Goal: Information Seeking & Learning: Find specific fact

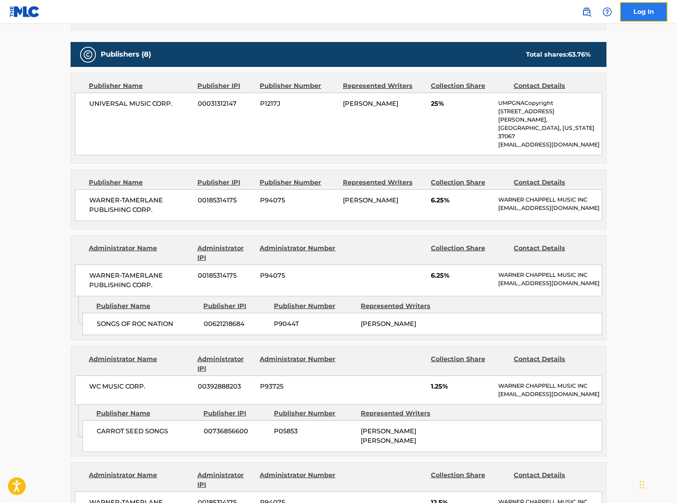
drag, startPoint x: 0, startPoint y: 0, endPoint x: 639, endPoint y: 12, distance: 639.2
click at [639, 12] on link "Log In" at bounding box center [644, 12] width 48 height 20
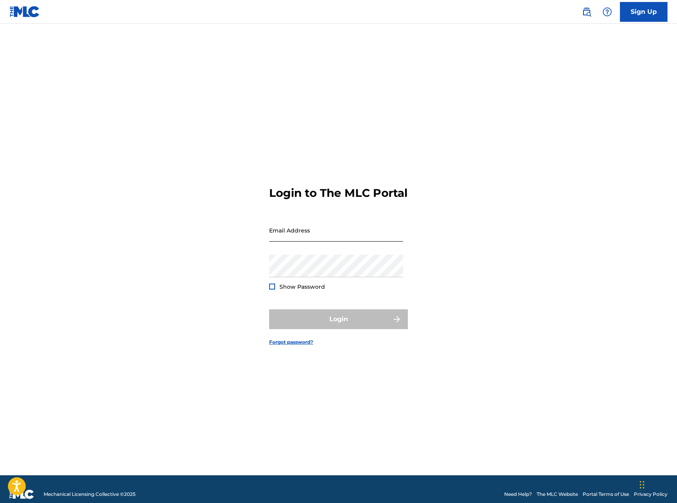
click at [327, 242] on input "Email Address" at bounding box center [336, 230] width 134 height 23
type input "[EMAIL_ADDRESS][DOMAIN_NAME]"
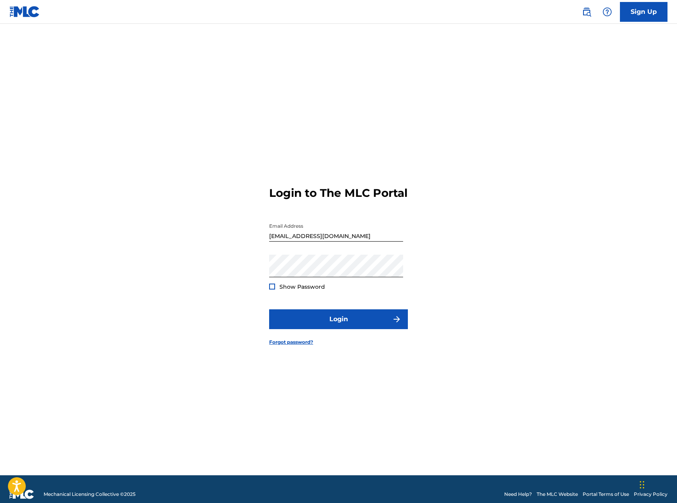
click at [271, 290] on div at bounding box center [272, 287] width 6 height 6
click at [271, 289] on img at bounding box center [272, 286] width 4 height 4
click at [350, 329] on button "Login" at bounding box center [338, 319] width 139 height 20
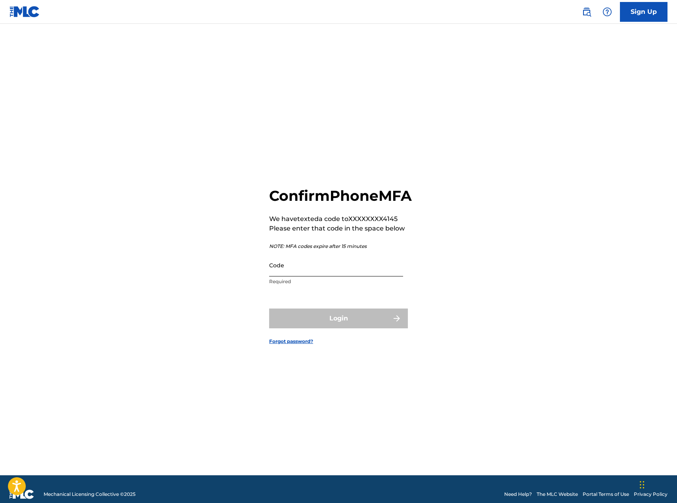
click at [343, 269] on input "Code" at bounding box center [336, 265] width 134 height 23
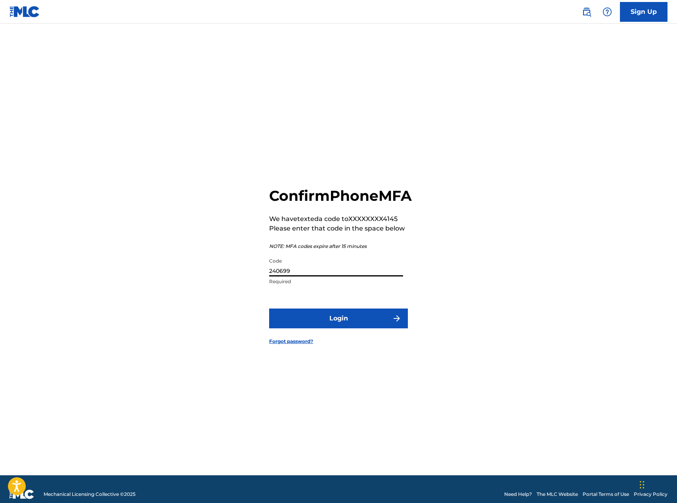
type input "240699"
click at [269, 309] on button "Login" at bounding box center [338, 319] width 139 height 20
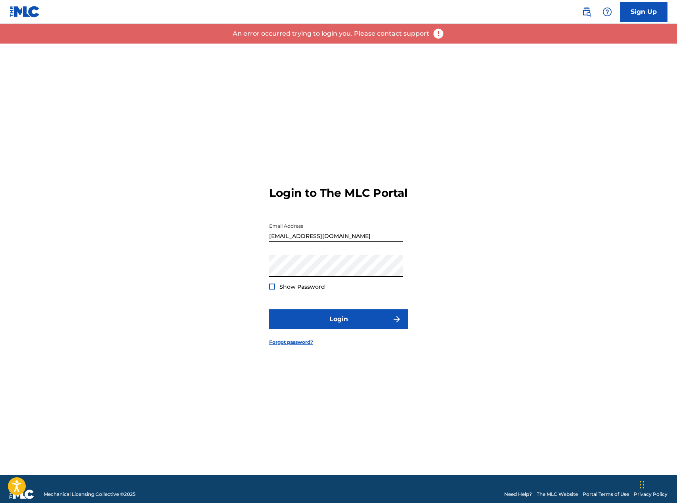
click at [271, 290] on div at bounding box center [272, 287] width 6 height 6
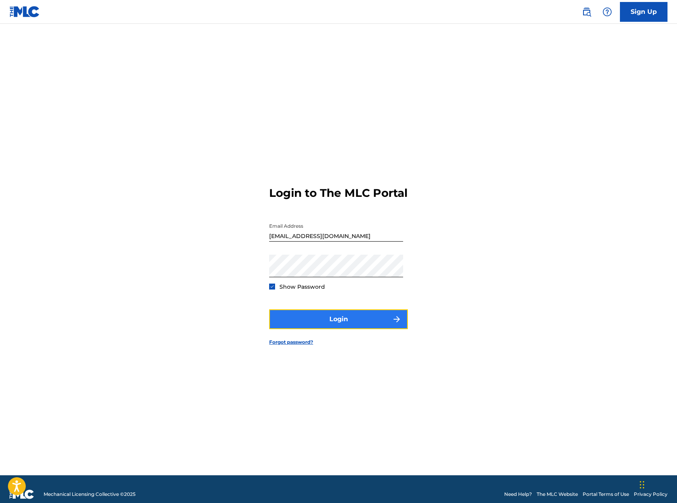
click at [383, 326] on button "Login" at bounding box center [338, 319] width 139 height 20
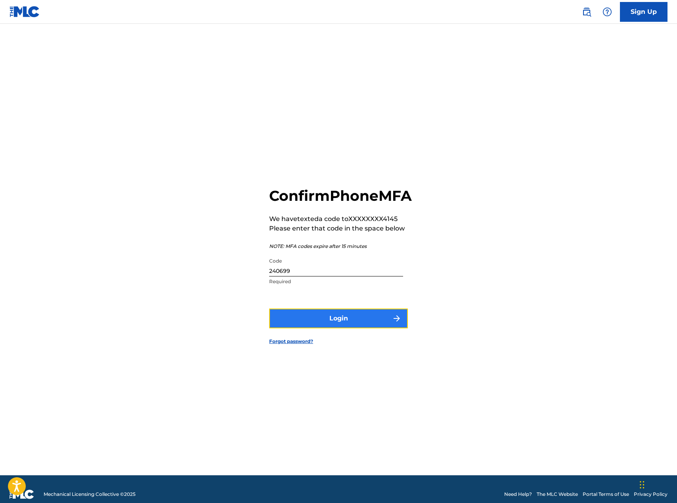
click at [373, 327] on button "Login" at bounding box center [338, 319] width 139 height 20
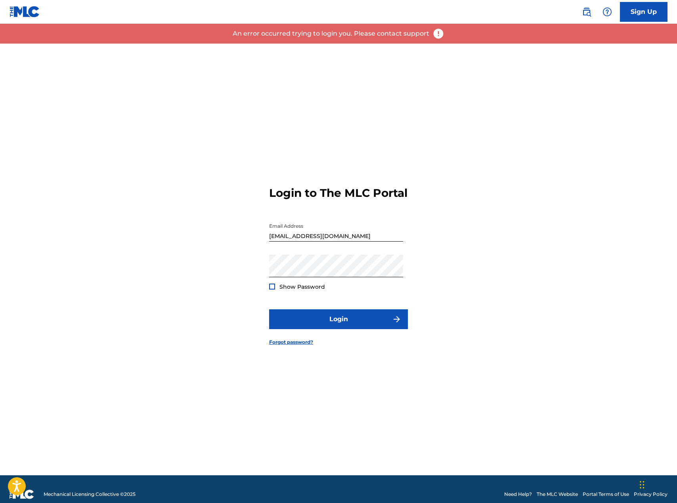
click at [271, 290] on div at bounding box center [272, 287] width 6 height 6
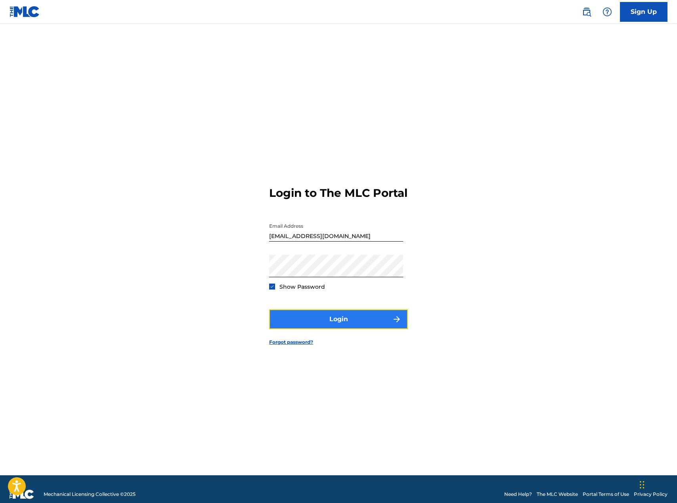
click at [322, 325] on button "Login" at bounding box center [338, 319] width 139 height 20
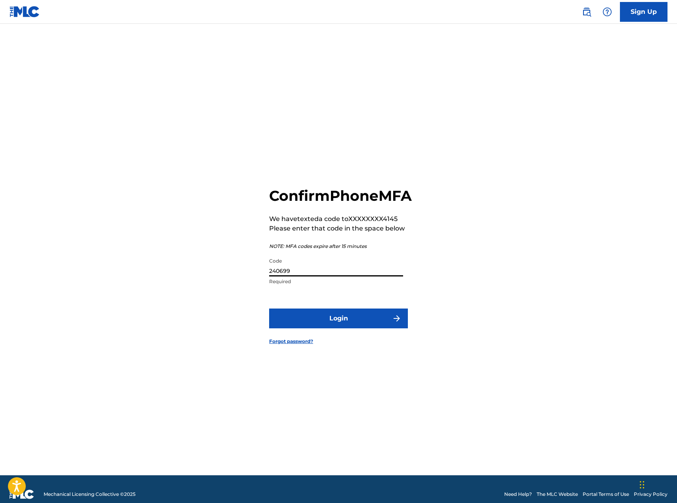
drag, startPoint x: 314, startPoint y: 276, endPoint x: 222, endPoint y: 269, distance: 92.2
click at [223, 274] on div "Confirm Phone MFA We have texted a code to XXXXXXXX4145 Please enter that code …" at bounding box center [338, 260] width 555 height 432
type input "442437"
click at [269, 309] on button "Login" at bounding box center [338, 319] width 139 height 20
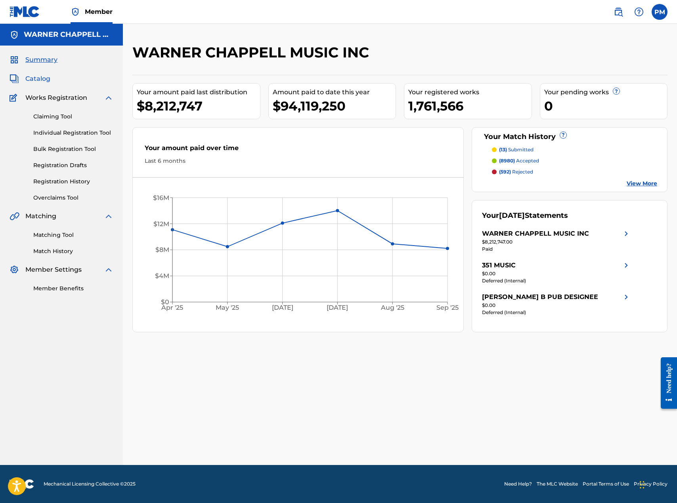
click at [42, 80] on span "Catalog" at bounding box center [37, 79] width 25 height 10
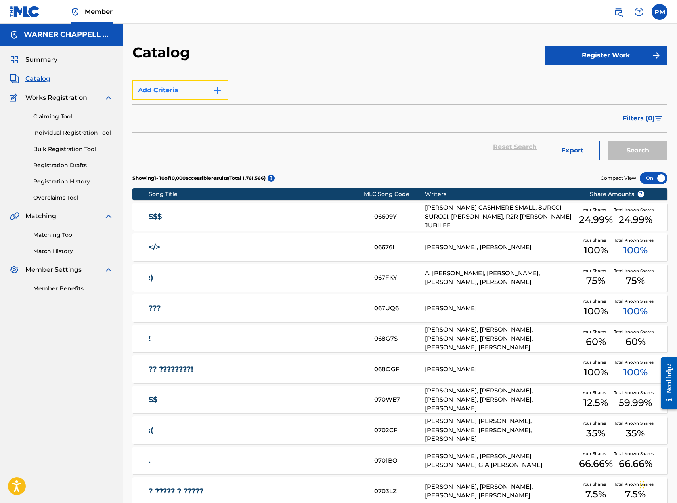
click at [215, 94] on img "Search Form" at bounding box center [217, 91] width 10 height 10
click at [218, 91] on img "Search Form" at bounding box center [217, 91] width 10 height 10
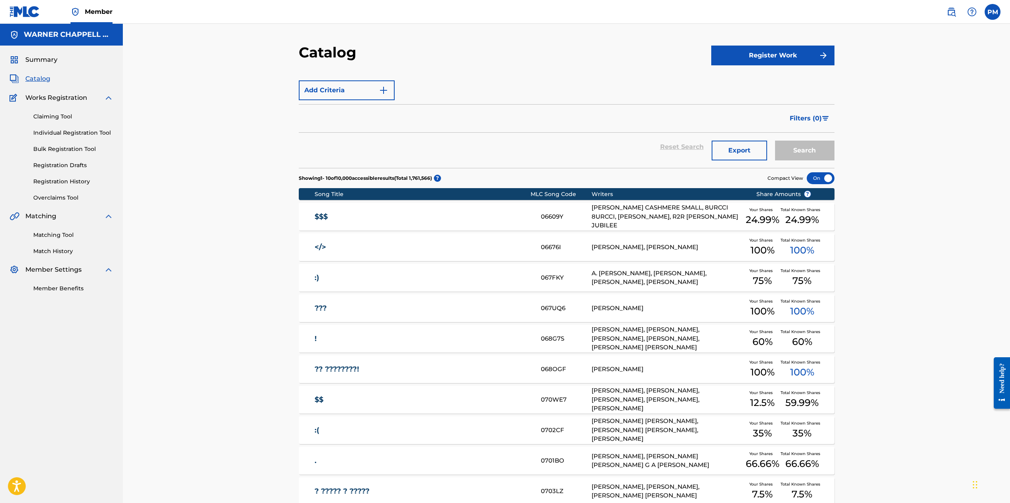
click at [629, 122] on div "Filters ( 0 )" at bounding box center [567, 118] width 536 height 29
click at [381, 93] on img "Search Form" at bounding box center [384, 91] width 10 height 10
drag, startPoint x: 483, startPoint y: 113, endPoint x: 581, endPoint y: 119, distance: 98.5
click at [484, 113] on div "Filters ( 0 )" at bounding box center [567, 118] width 536 height 29
click at [676, 124] on button "Filters ( 0 )" at bounding box center [810, 119] width 50 height 20
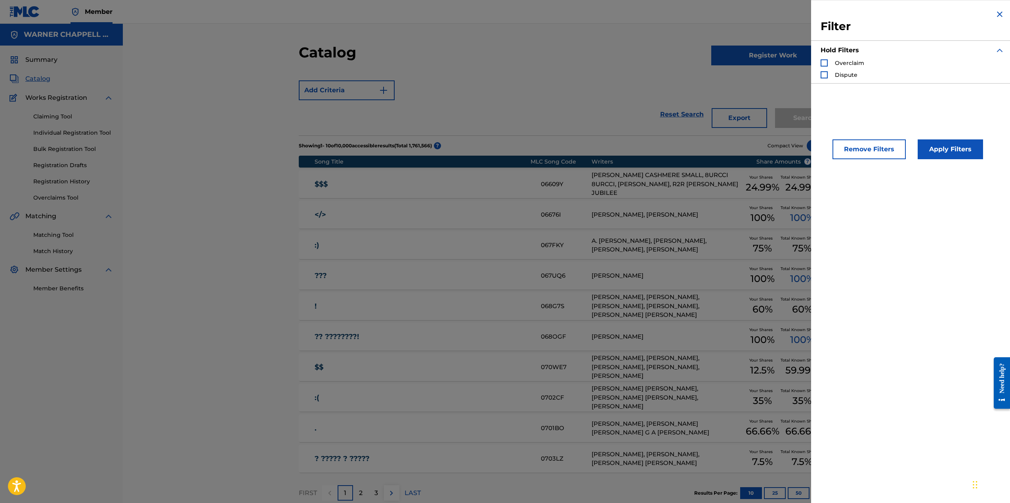
click at [676, 14] on img "Search Form" at bounding box center [1000, 15] width 10 height 10
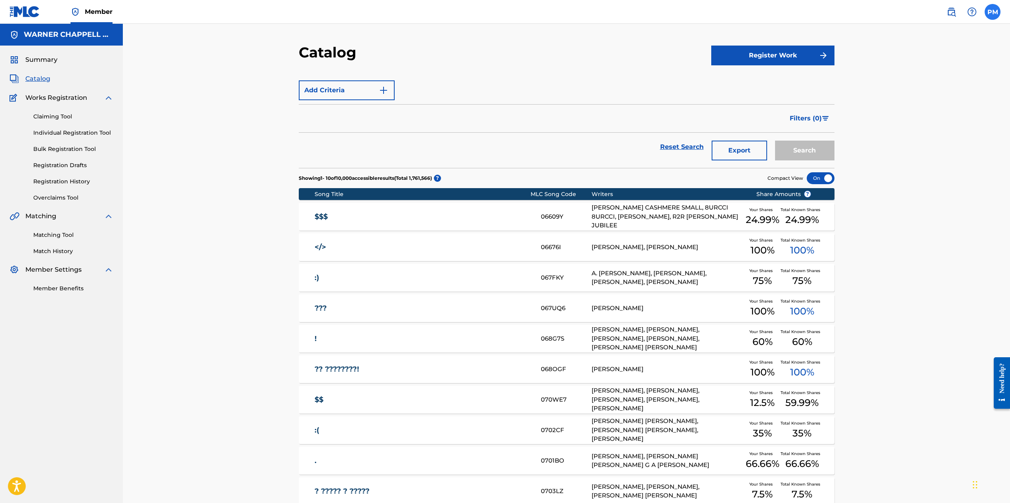
click at [676, 17] on label at bounding box center [993, 12] width 16 height 16
click at [676, 12] on input "PM Phil May phil.may@warnerchappell.com Profile Log out" at bounding box center [992, 12] width 0 height 0
click at [676, 141] on div "Member PM PM Phil May phil.may@warnerchappell.com Profile Log out WARNER CHAPPE…" at bounding box center [505, 292] width 1010 height 584
click at [676, 14] on label at bounding box center [993, 12] width 16 height 16
click at [676, 12] on input "PM Phil May phil.may@warnerchappell.com Profile Log out" at bounding box center [992, 12] width 0 height 0
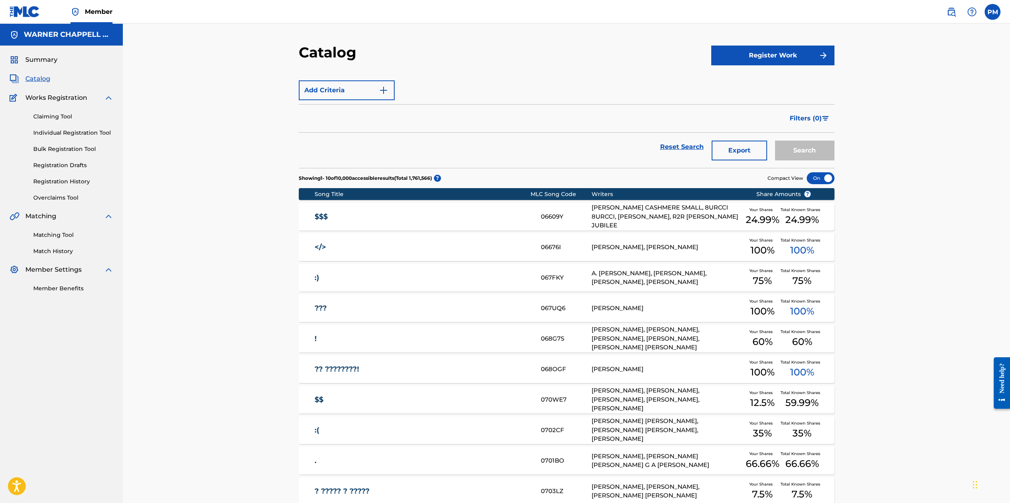
click at [676, 139] on div "Member PM PM Phil May phil.may@warnerchappell.com Profile Log out WARNER CHAPPE…" at bounding box center [505, 292] width 1010 height 584
click at [676, 15] on label at bounding box center [993, 12] width 16 height 16
click at [676, 12] on input "PM Phil May phil.may@warnerchappell.com Profile Log out" at bounding box center [992, 12] width 0 height 0
click at [676, 96] on div "Catalog Register Work Add Criteria Filter Hold Filters Overclaim Dispute Remove…" at bounding box center [566, 285] width 887 height 522
click at [349, 90] on button "Add Criteria" at bounding box center [347, 90] width 96 height 20
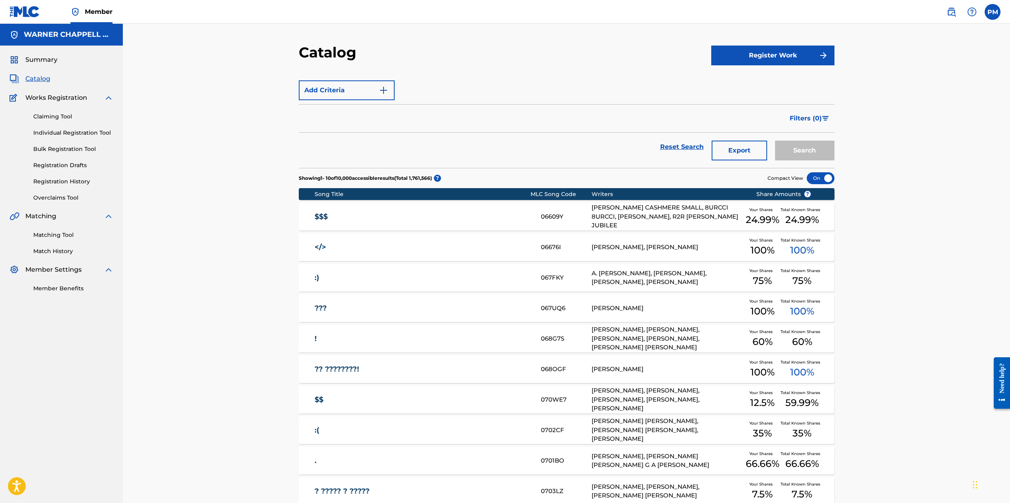
click at [186, 125] on div "Catalog Register Work Add Criteria Filter Hold Filters Overclaim Dispute Remove…" at bounding box center [566, 285] width 887 height 522
click at [676, 122] on span "Filters ( 0 )" at bounding box center [806, 119] width 32 height 10
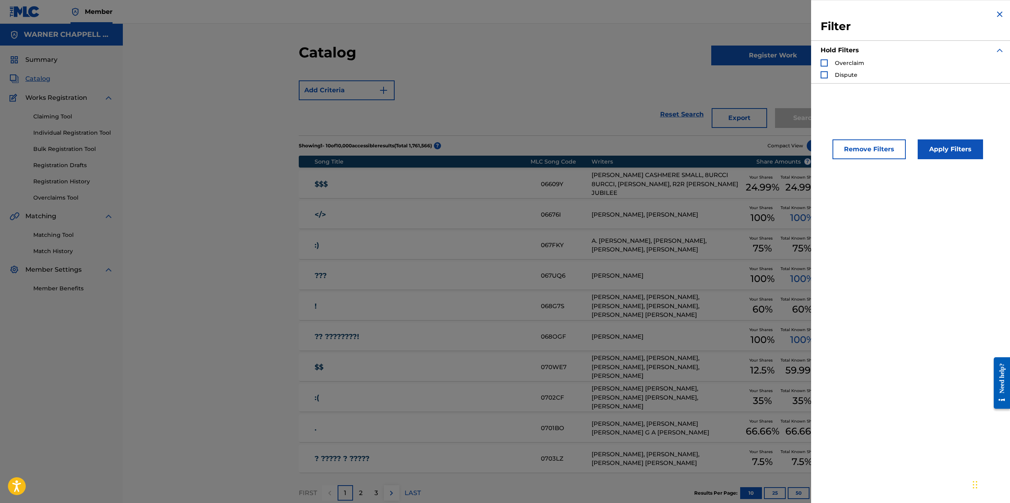
click at [676, 14] on img "Search Form" at bounding box center [1000, 15] width 10 height 10
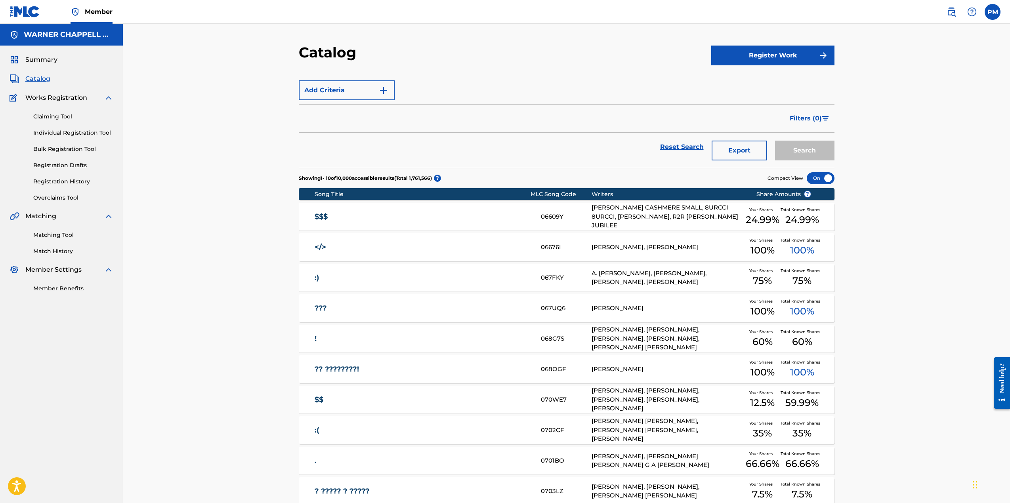
click at [676, 67] on div "Catalog Register Work Add Criteria Filter Hold Filters Overclaim Dispute Remove…" at bounding box center [566, 285] width 887 height 522
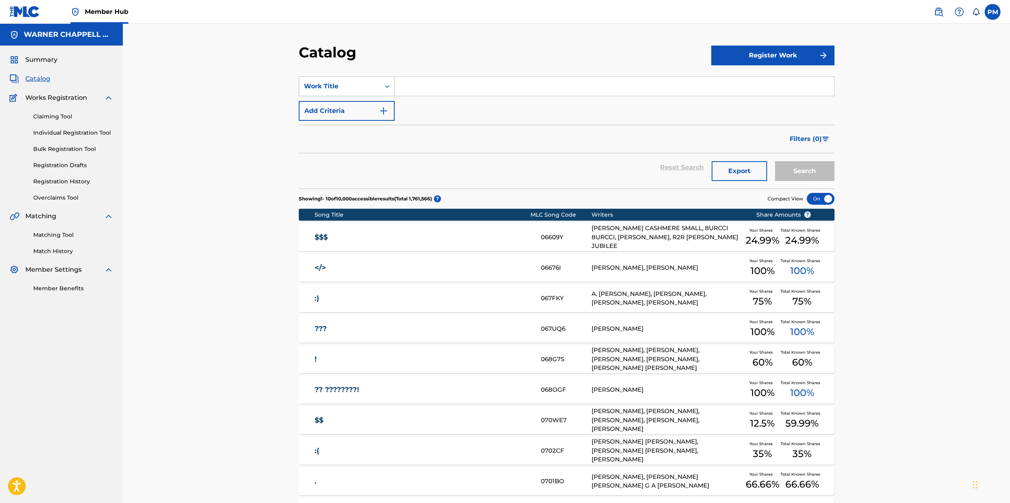
click at [373, 88] on div "Work Title" at bounding box center [339, 87] width 71 height 10
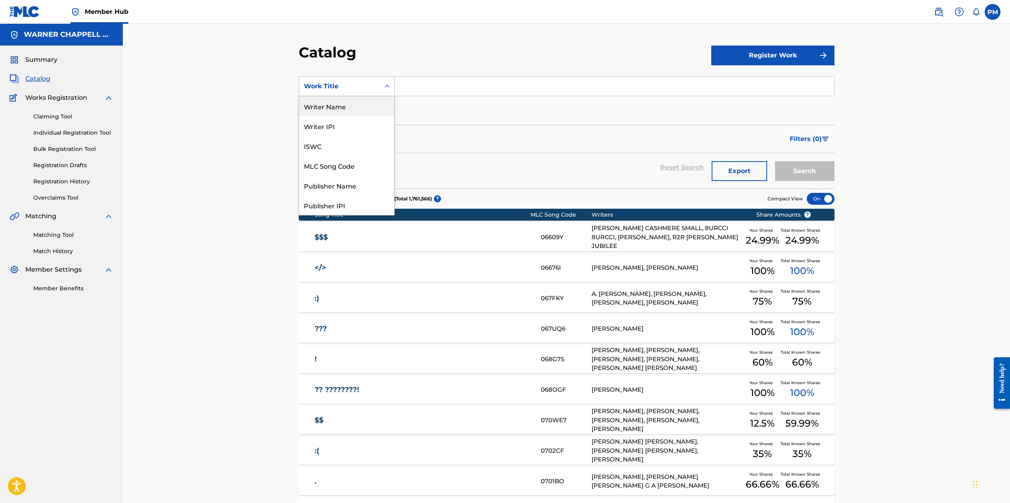
drag, startPoint x: 348, startPoint y: 110, endPoint x: 381, endPoint y: 98, distance: 35.1
click at [348, 110] on div "Writer Name" at bounding box center [346, 106] width 95 height 20
click at [432, 84] on input "Search Form" at bounding box center [614, 86] width 439 height 19
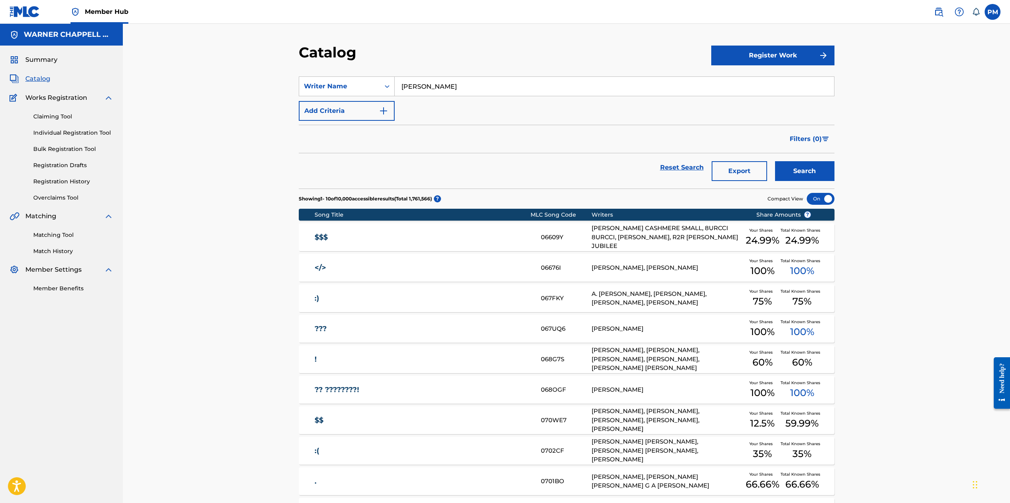
type input "dallas davidson"
click at [775, 161] on button "Search" at bounding box center [804, 171] width 59 height 20
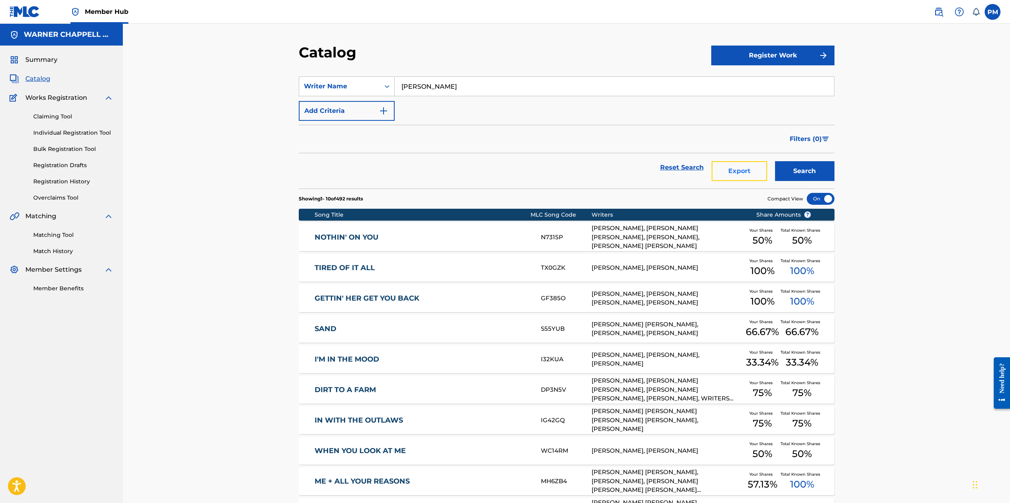
click at [741, 170] on button "Export" at bounding box center [739, 171] width 55 height 20
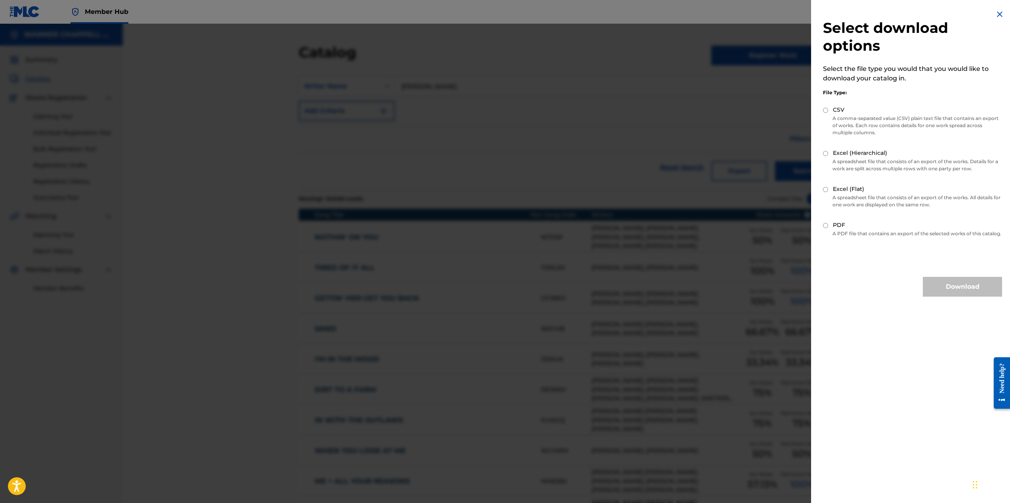
click at [827, 153] on input "Excel (Hierarchical)" at bounding box center [825, 153] width 5 height 5
radio input "true"
click at [962, 292] on button "Download" at bounding box center [962, 287] width 79 height 20
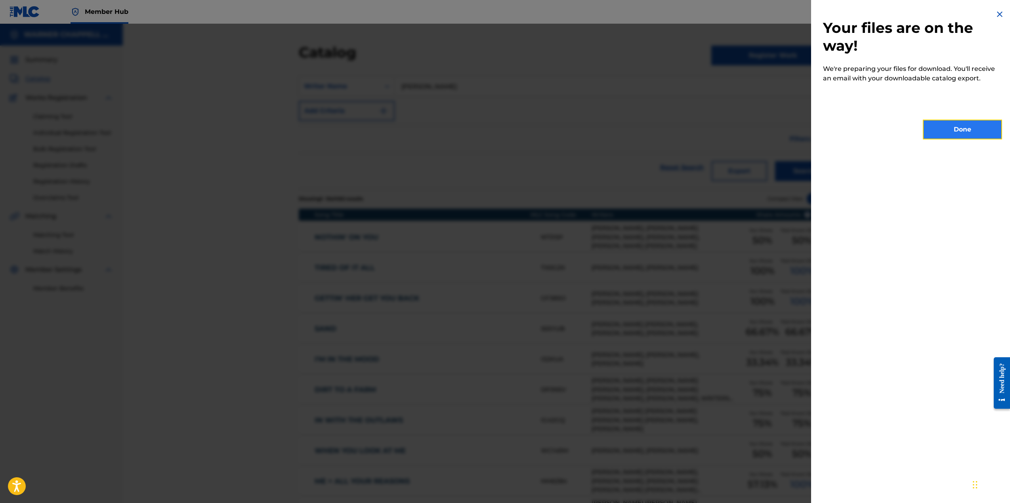
click at [964, 132] on button "Done" at bounding box center [962, 130] width 79 height 20
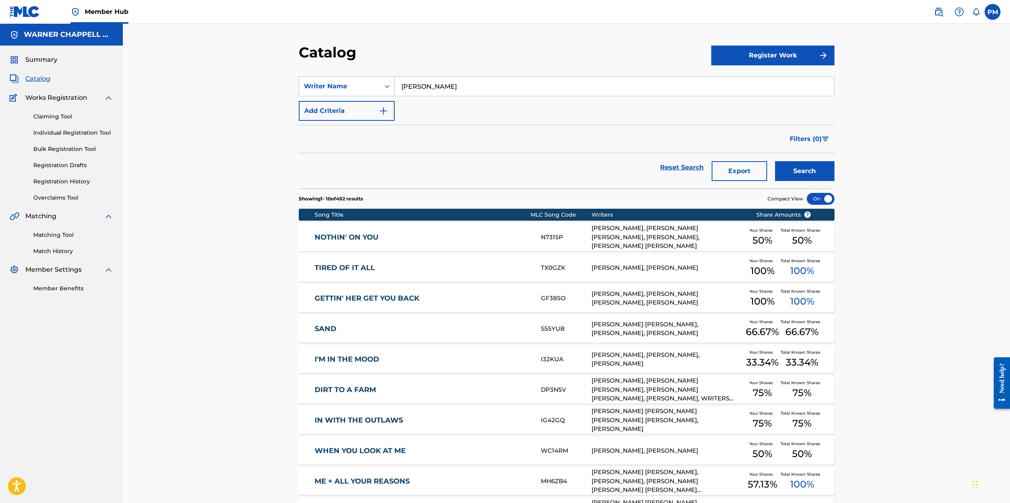
click at [826, 199] on div at bounding box center [821, 199] width 28 height 12
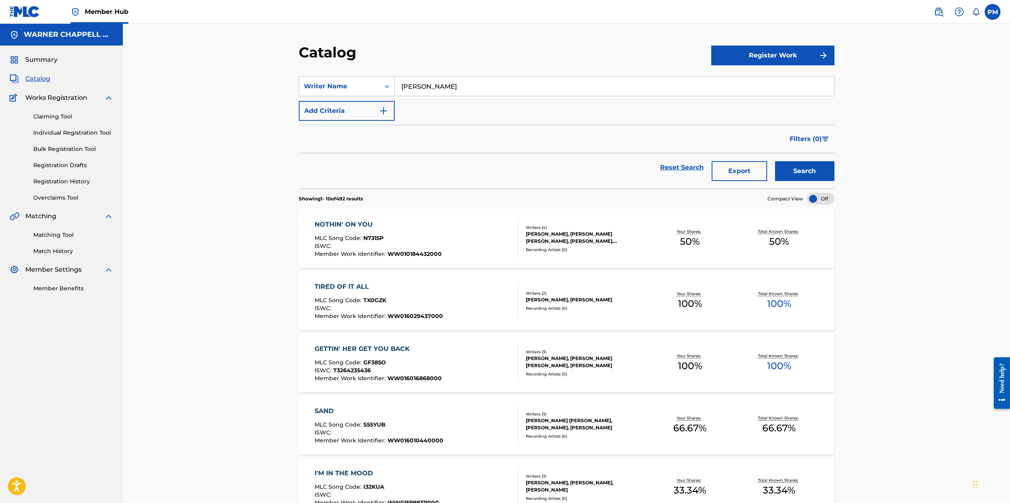
click at [873, 322] on div "Catalog Register Work SearchWithCriteria217d2fc3-2e04-496d-8ff7-8ac91eed1de8 Wr…" at bounding box center [566, 446] width 887 height 845
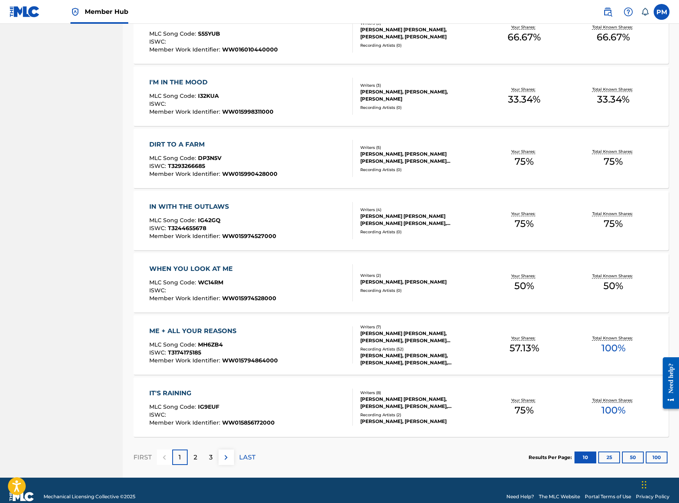
scroll to position [396, 0]
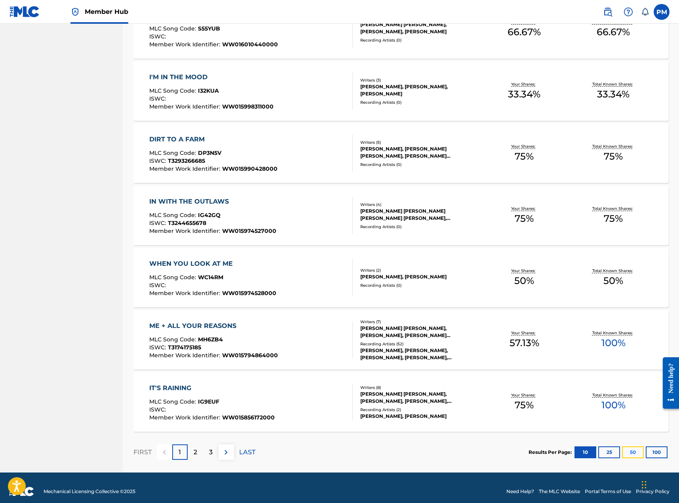
click at [630, 453] on button "50" at bounding box center [633, 453] width 22 height 12
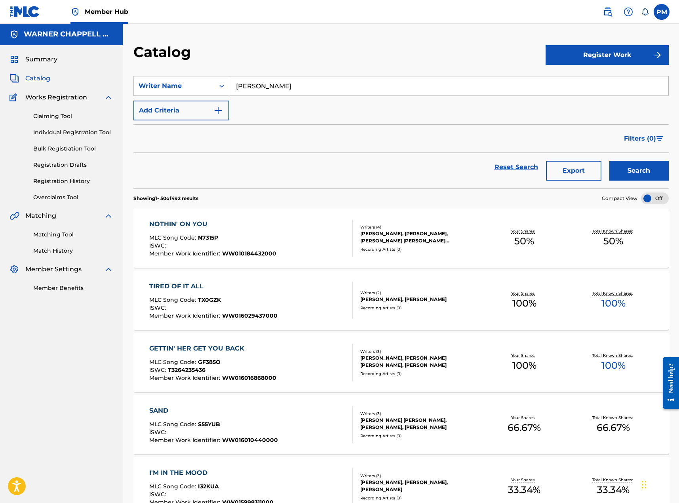
scroll to position [0, 0]
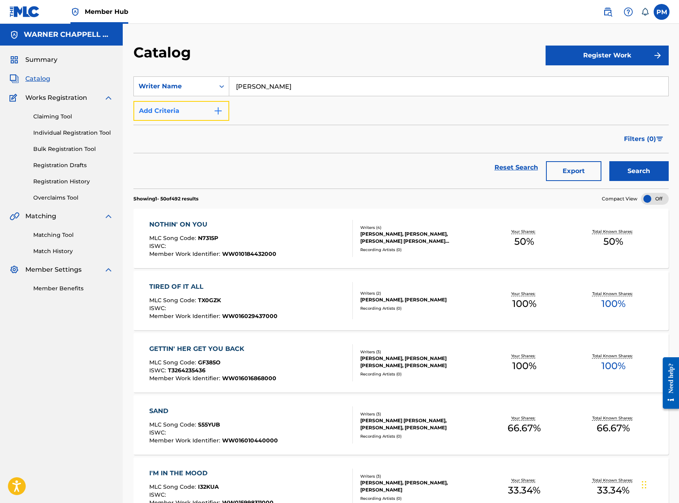
click at [214, 113] on img "Search Form" at bounding box center [219, 111] width 10 height 10
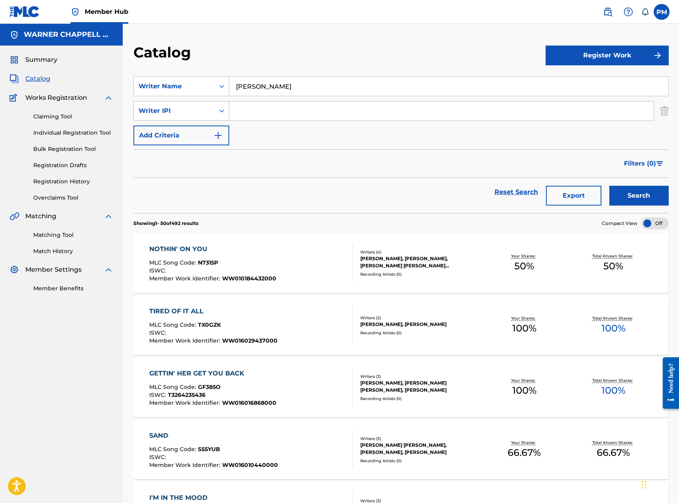
click at [214, 113] on div "Writer IPI" at bounding box center [174, 110] width 81 height 15
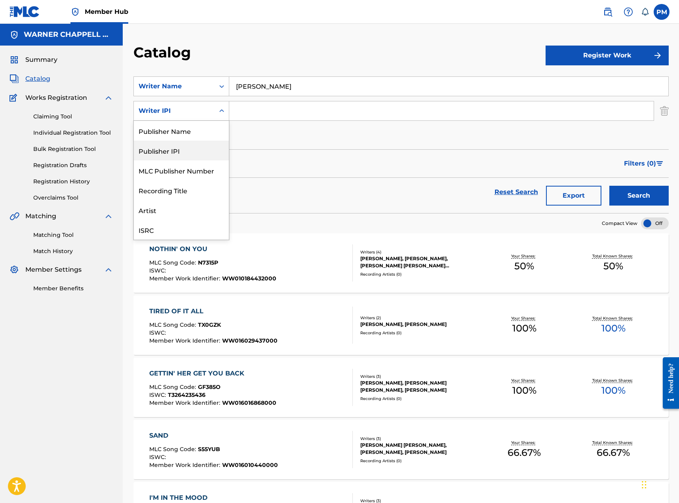
scroll to position [20, 0]
click at [187, 173] on div "Recording Title" at bounding box center [181, 170] width 95 height 20
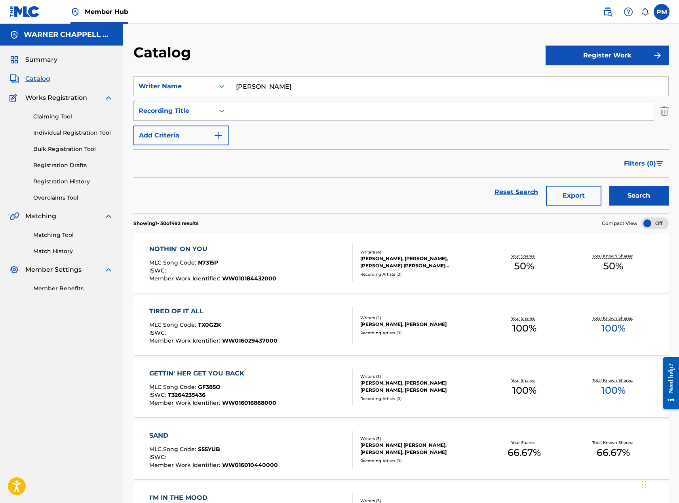
click at [199, 110] on div "Recording Title" at bounding box center [174, 111] width 71 height 10
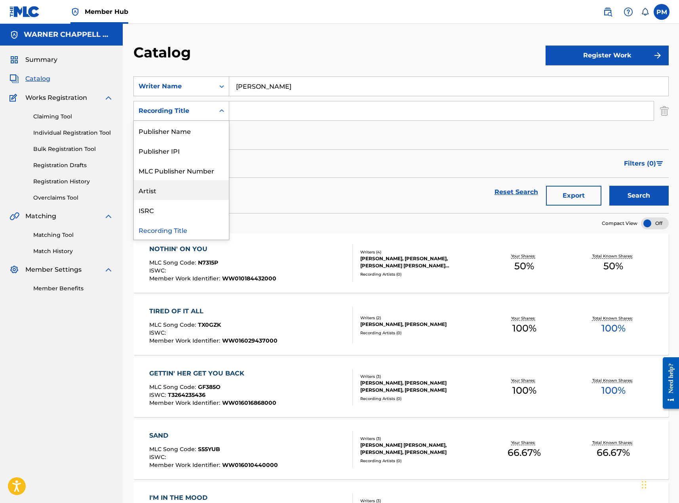
scroll to position [0, 0]
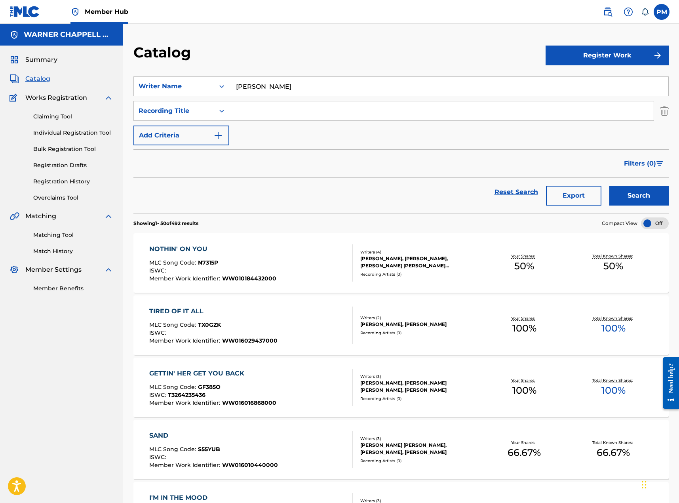
drag, startPoint x: 271, startPoint y: 160, endPoint x: 270, endPoint y: 155, distance: 4.8
click at [271, 158] on div "Filters ( 0 )" at bounding box center [402, 163] width 536 height 29
click at [212, 84] on div "Writer Name" at bounding box center [174, 86] width 81 height 15
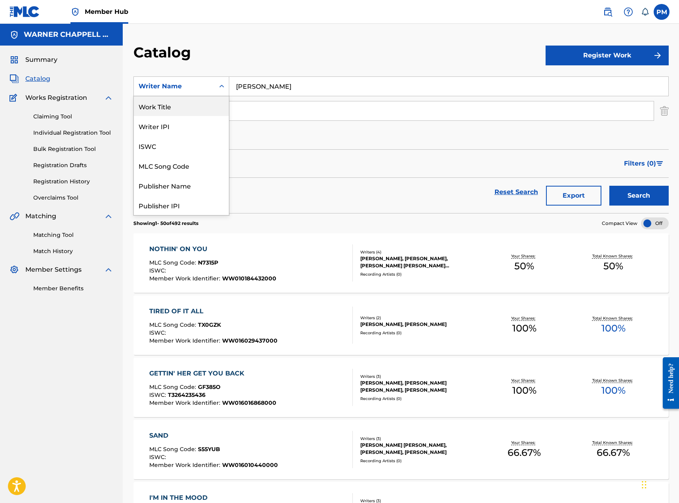
click at [187, 111] on div "Work Title" at bounding box center [181, 106] width 95 height 20
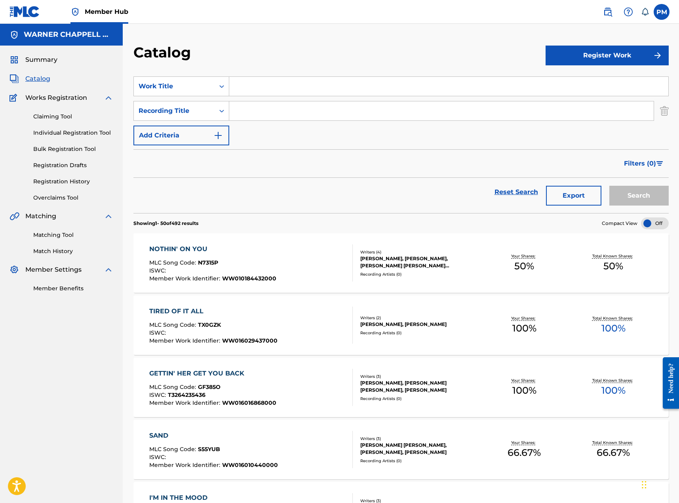
click at [253, 87] on input "Search Form" at bounding box center [448, 86] width 439 height 19
type input "like my daddy done did it"
click at [191, 111] on div "Recording Title" at bounding box center [174, 111] width 71 height 10
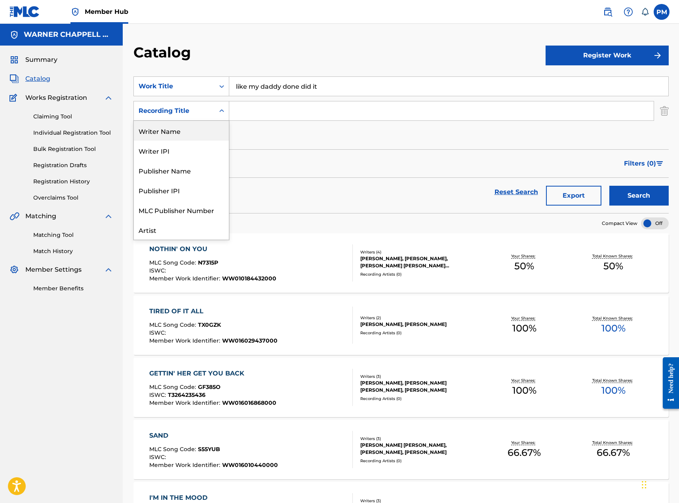
drag, startPoint x: 176, startPoint y: 136, endPoint x: 229, endPoint y: 122, distance: 55.3
click at [176, 136] on div "Writer Name" at bounding box center [181, 131] width 95 height 20
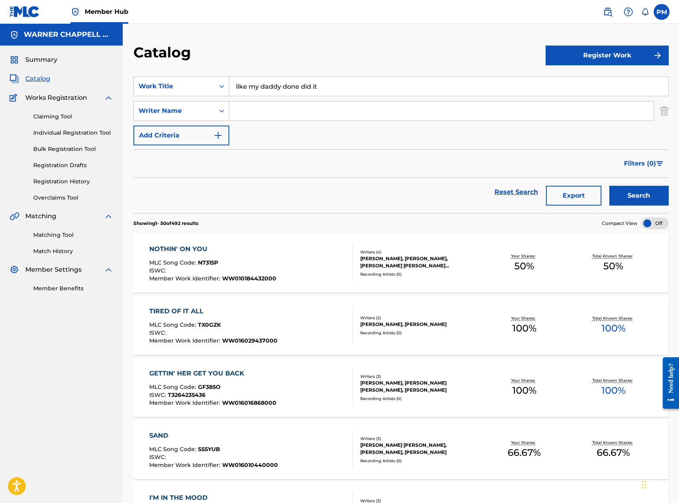
click at [257, 116] on input "Search Form" at bounding box center [441, 110] width 425 height 19
type input "dallas davidson"
click at [610, 186] on button "Search" at bounding box center [639, 196] width 59 height 20
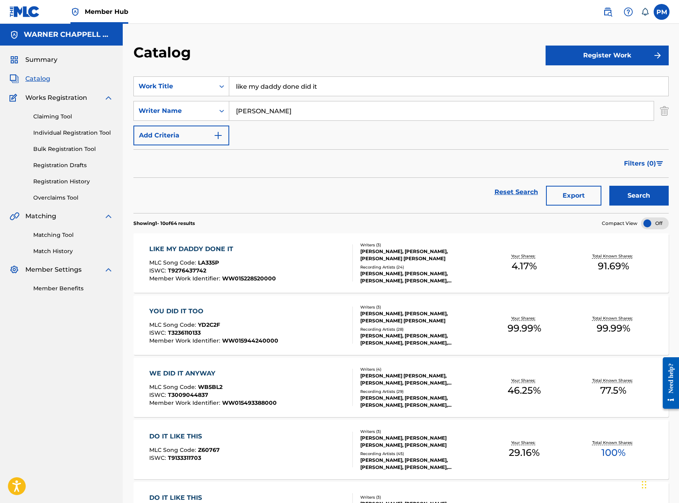
click at [303, 263] on div "LIKE MY DADDY DONE IT MLC Song Code : LA335P ISWC : T9276437742 Member Work Ide…" at bounding box center [251, 262] width 204 height 37
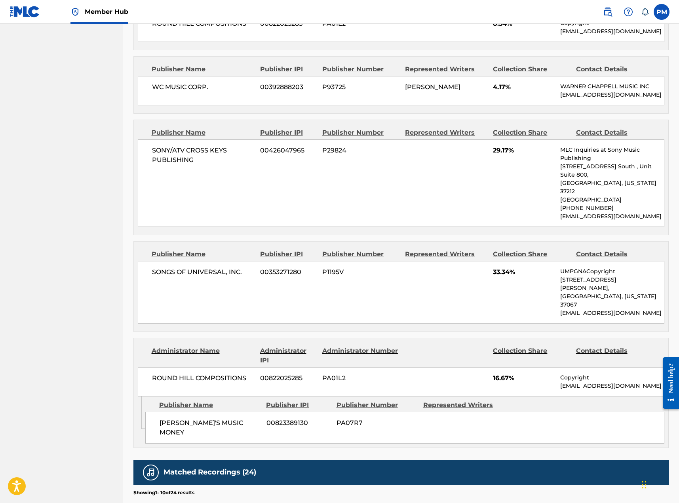
scroll to position [461, 0]
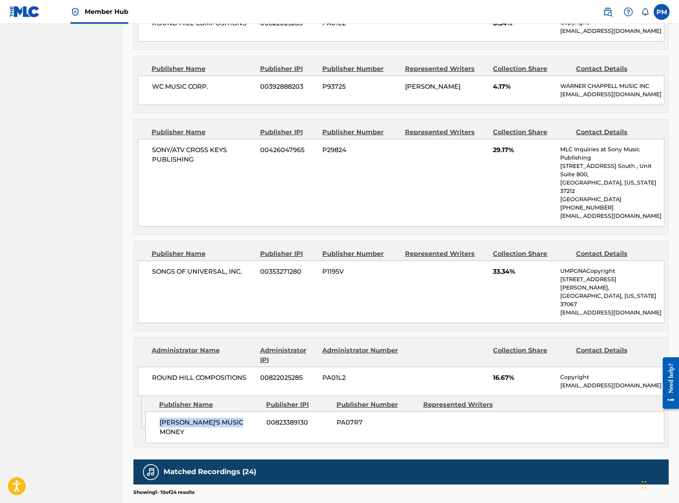
drag, startPoint x: 244, startPoint y: 399, endPoint x: 153, endPoint y: 407, distance: 91.1
click at [153, 412] on div "NATALIA'S MUSIC MONEY 00823389130 PA07R7" at bounding box center [404, 428] width 519 height 32
copy span "[PERSON_NAME]'S MUSIC MONEY"
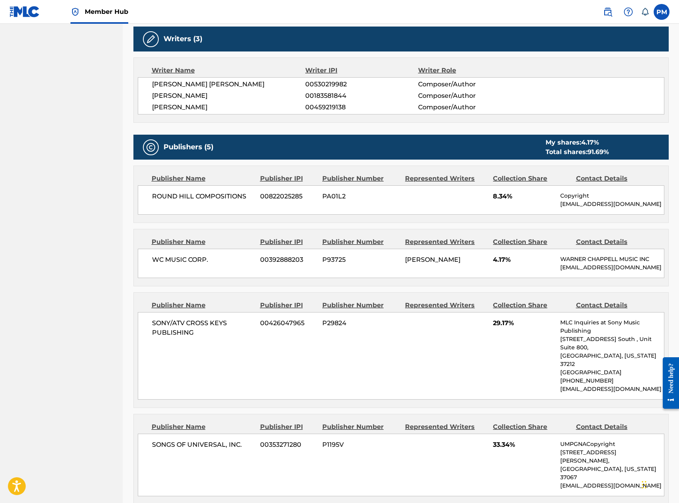
scroll to position [184, 0]
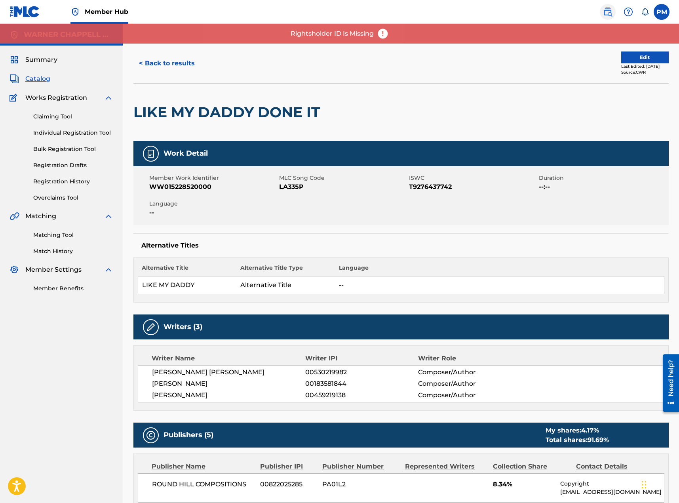
click at [608, 11] on img at bounding box center [608, 12] width 10 height 10
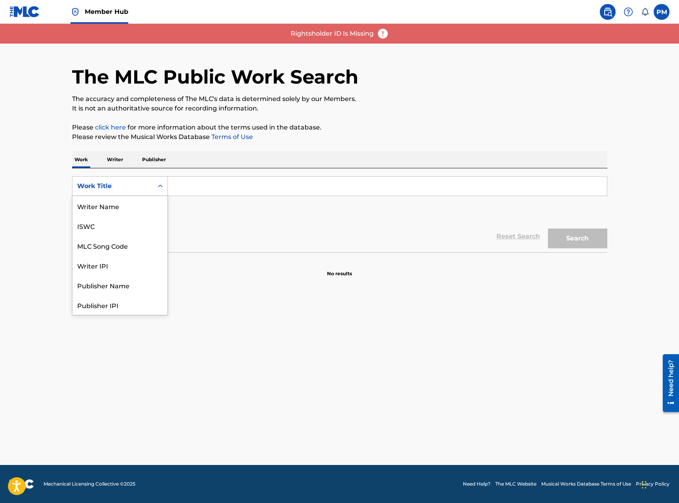
click at [121, 184] on div "Work Title" at bounding box center [112, 186] width 71 height 10
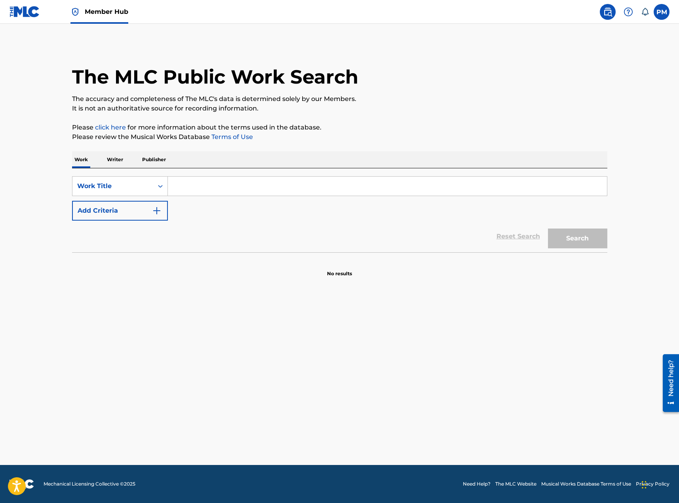
click at [156, 164] on p "Publisher" at bounding box center [154, 159] width 29 height 17
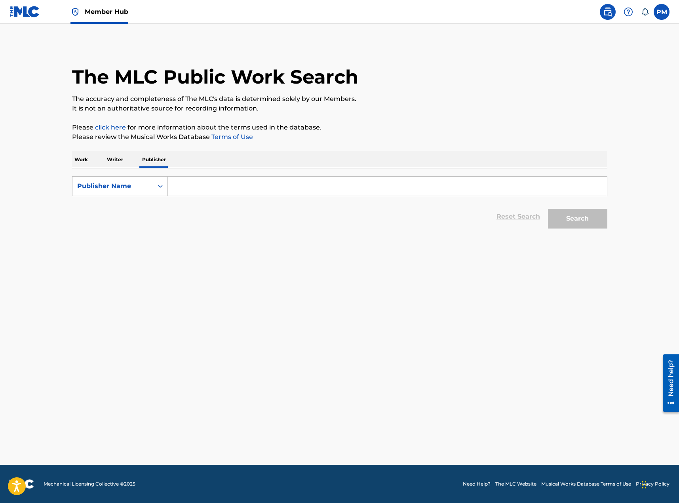
click at [186, 189] on input "Search Form" at bounding box center [387, 186] width 439 height 19
paste input "[PERSON_NAME]'S MUSIC MONEY"
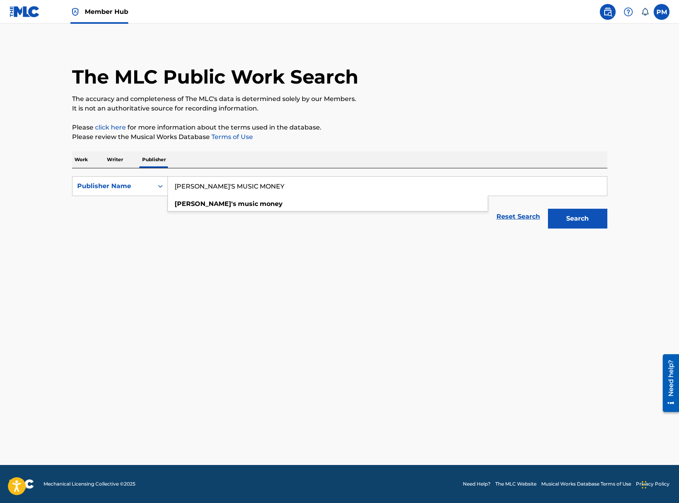
type input "[PERSON_NAME]'S MUSIC MONEY"
click at [548, 209] on button "Search" at bounding box center [577, 219] width 59 height 20
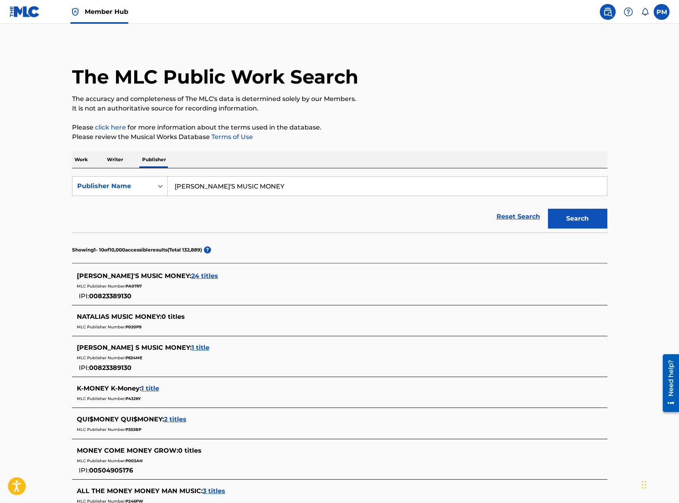
click at [191, 277] on span "24 titles" at bounding box center [204, 276] width 27 height 8
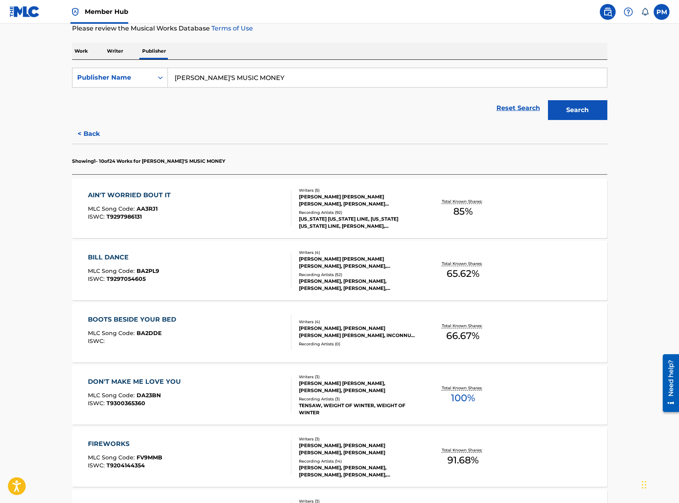
scroll to position [119, 0]
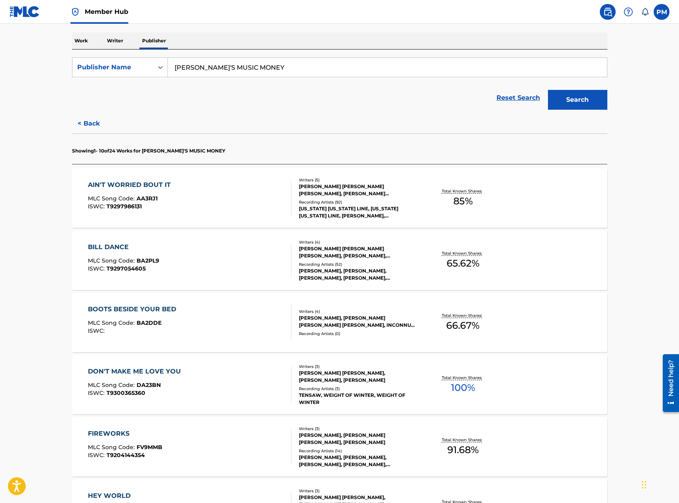
click at [222, 200] on div "AIN'T WORRIED BOUT IT MLC Song Code : AA3RJ1 ISWC : T9297986131" at bounding box center [190, 198] width 204 height 36
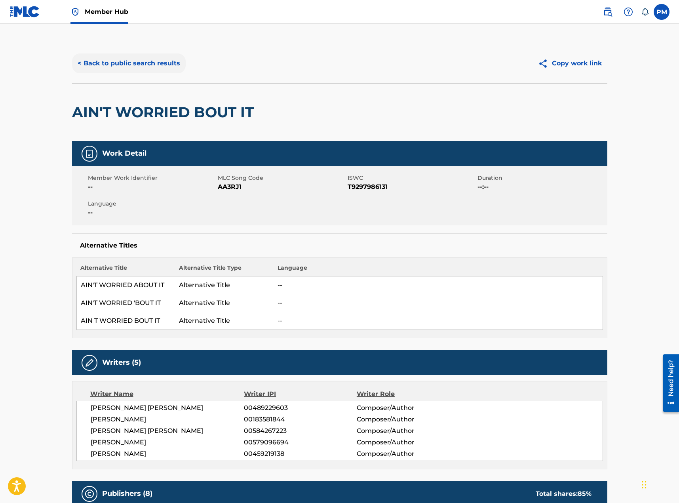
click at [118, 65] on button "< Back to public search results" at bounding box center [129, 63] width 114 height 20
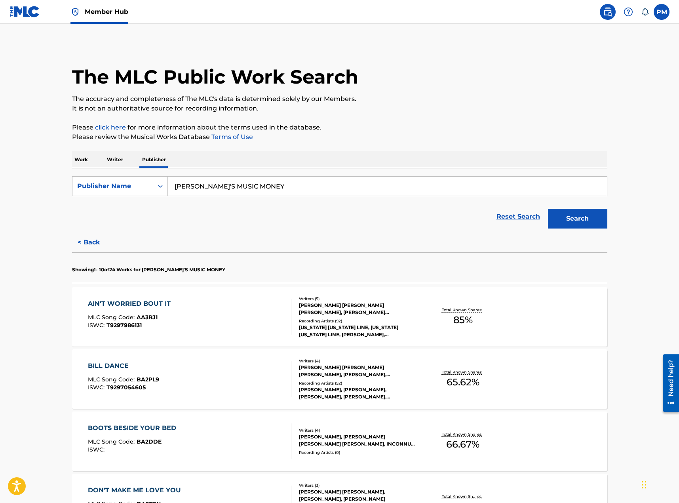
click at [508, 329] on div "AIN'T WORRIED BOUT IT MLC Song Code : AA3RJ1 ISWC : T9297986131 Writers ( 5 ) […" at bounding box center [340, 316] width 536 height 59
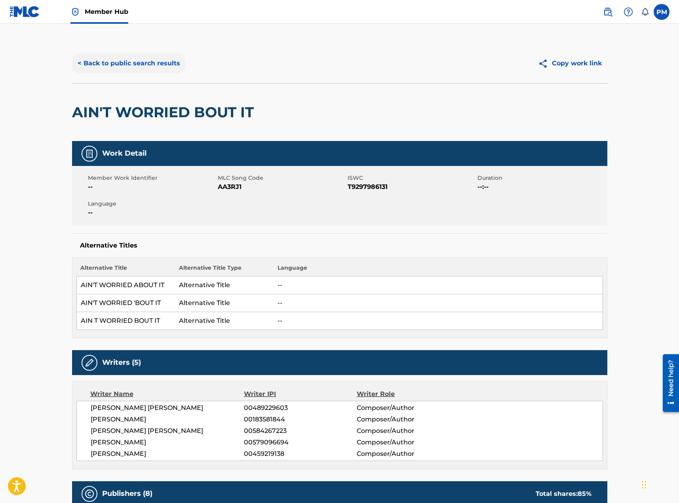
click at [157, 55] on button "< Back to public search results" at bounding box center [129, 63] width 114 height 20
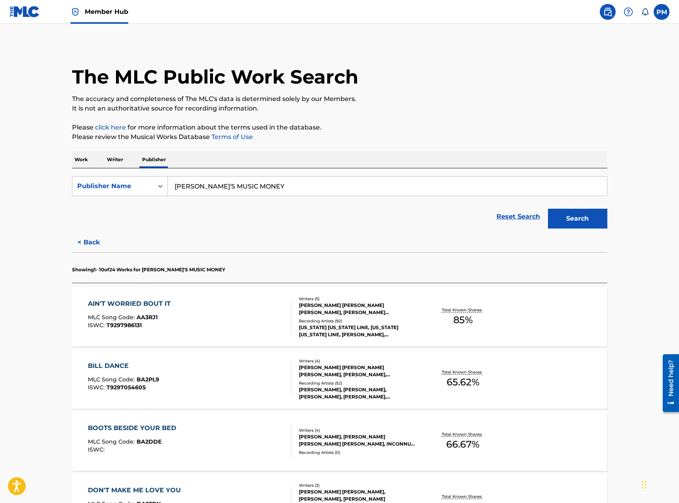
click at [243, 375] on div "BILL DANCE MLC Song Code : BA2PL9 ISWC : T9297054605" at bounding box center [190, 379] width 204 height 36
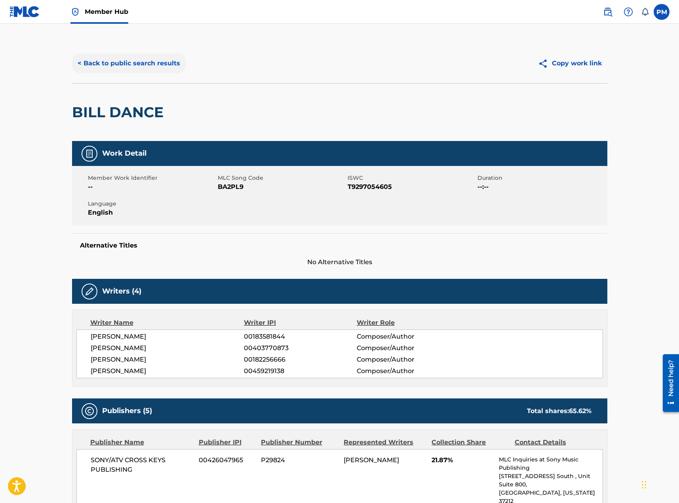
click at [123, 65] on button "< Back to public search results" at bounding box center [129, 63] width 114 height 20
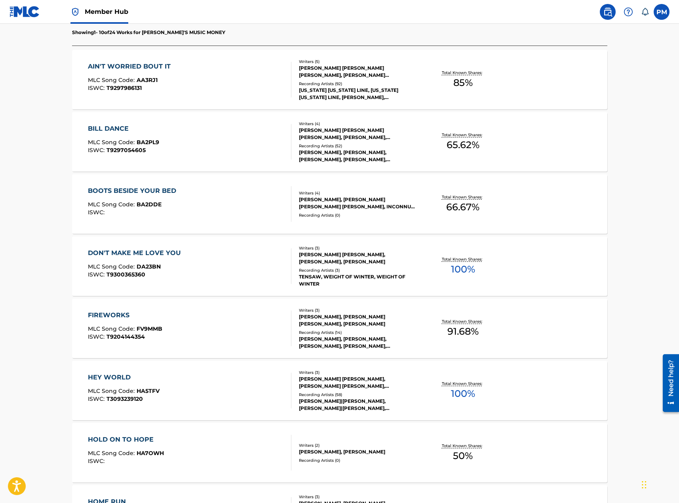
scroll to position [238, 0]
click at [200, 261] on div "DON'T MAKE ME LOVE YOU MLC Song Code : DA23BN ISWC : T9300365360" at bounding box center [190, 266] width 204 height 36
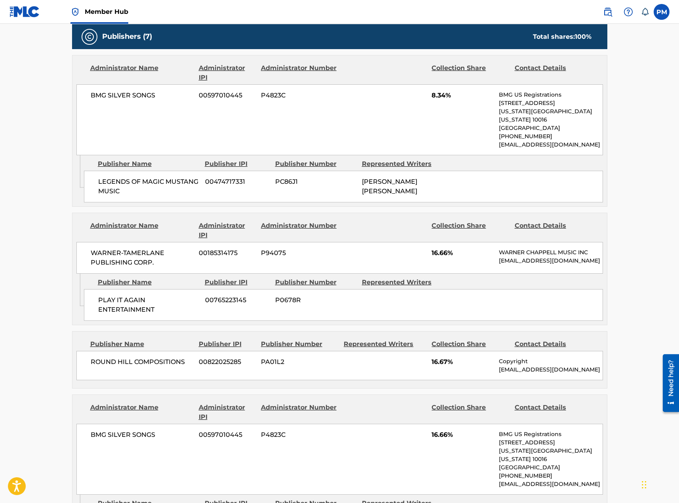
scroll to position [317, 0]
